Goal: Task Accomplishment & Management: Manage account settings

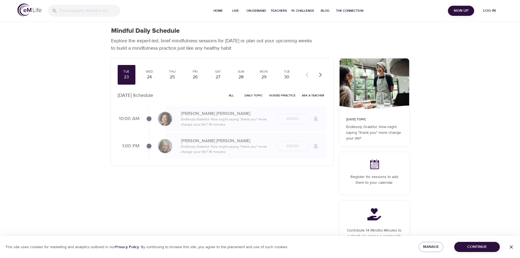
click at [490, 11] on span "Log in" at bounding box center [490, 10] width 22 height 7
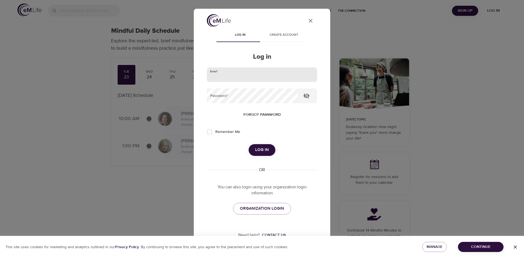
click at [275, 75] on input "email" at bounding box center [262, 74] width 110 height 15
type input "[PERSON_NAME][EMAIL_ADDRESS][PERSON_NAME][DOMAIN_NAME]"
click at [249, 144] on button "Log in" at bounding box center [262, 149] width 27 height 11
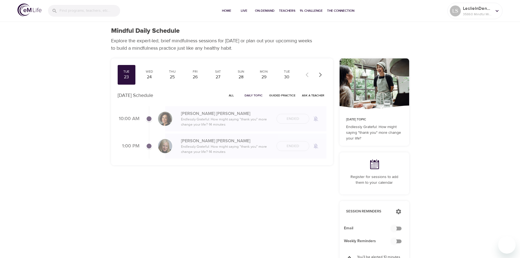
checkbox input "true"
click at [229, 11] on span "Home" at bounding box center [226, 11] width 13 height 6
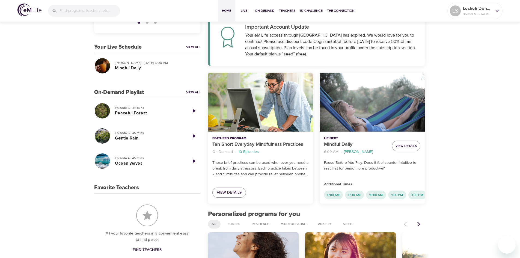
scroll to position [97, 0]
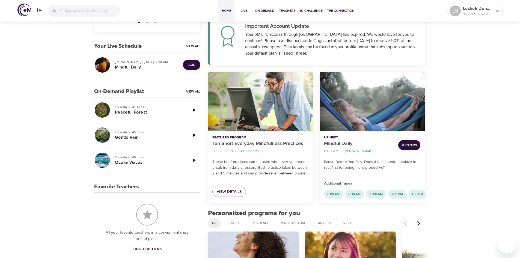
click at [411, 148] on button "Join Now" at bounding box center [409, 145] width 22 height 10
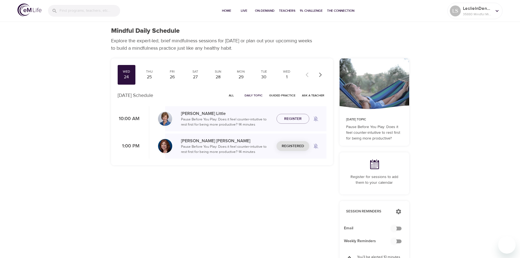
checkbox input "true"
